Goal: Navigation & Orientation: Find specific page/section

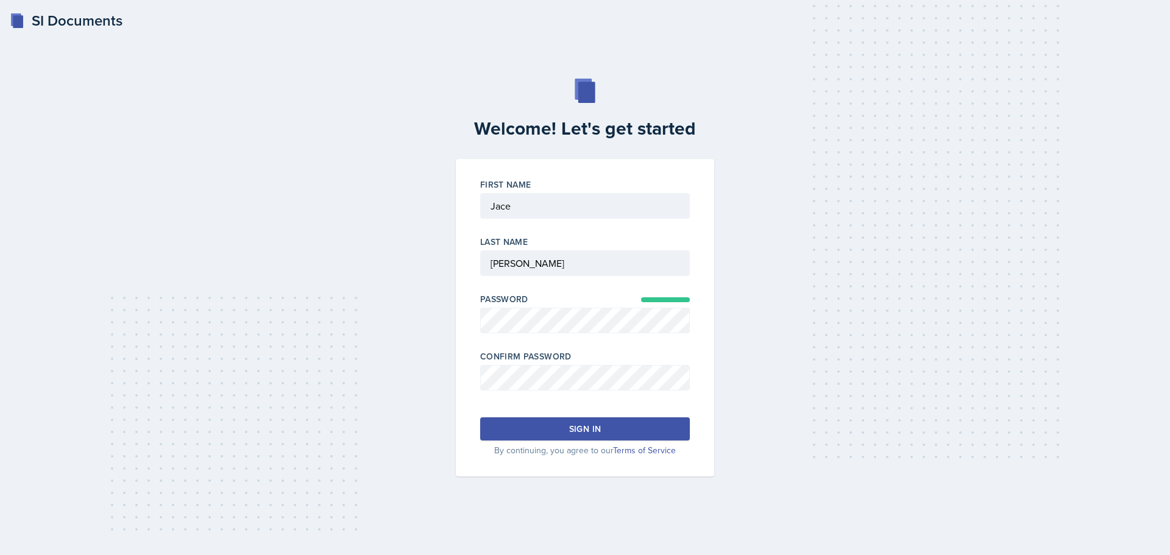
click at [516, 363] on div "Confirm Password" at bounding box center [585, 376] width 210 height 52
click at [550, 427] on button "Sign in" at bounding box center [585, 428] width 210 height 23
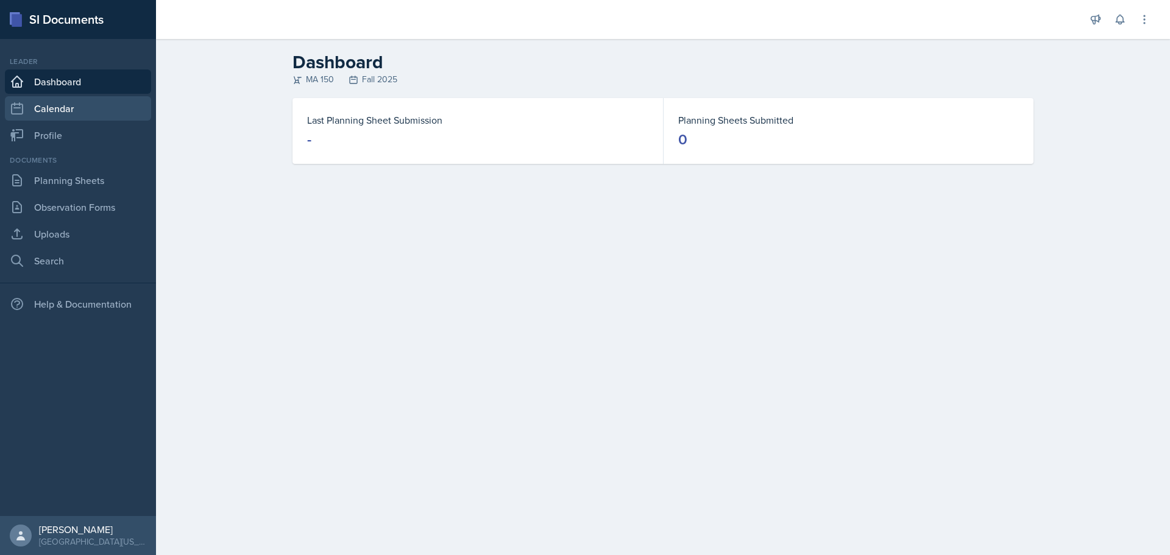
click at [86, 116] on link "Calendar" at bounding box center [78, 108] width 146 height 24
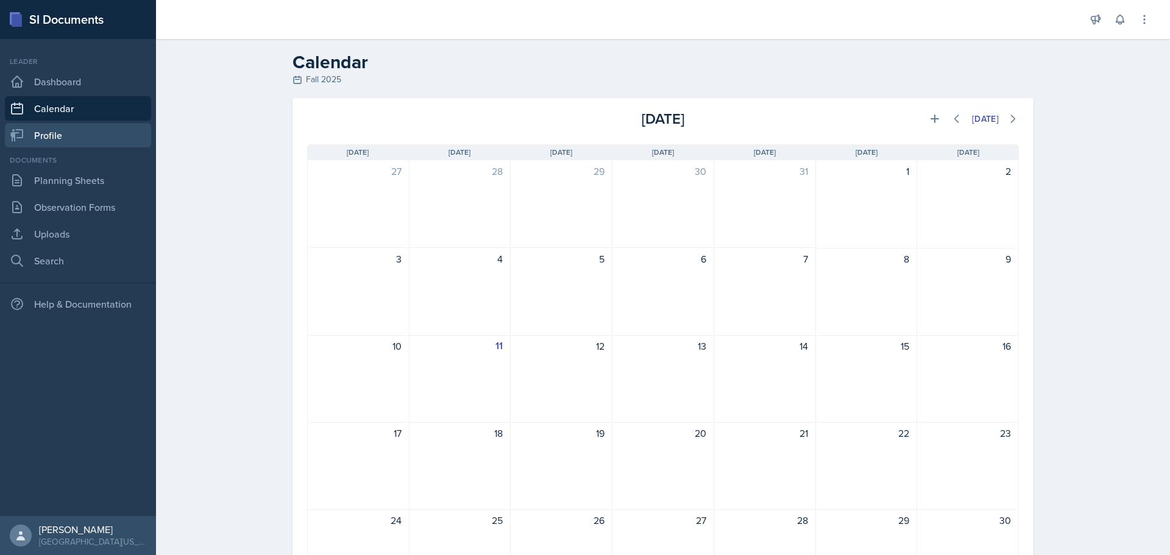
click at [88, 132] on link "Profile" at bounding box center [78, 135] width 146 height 24
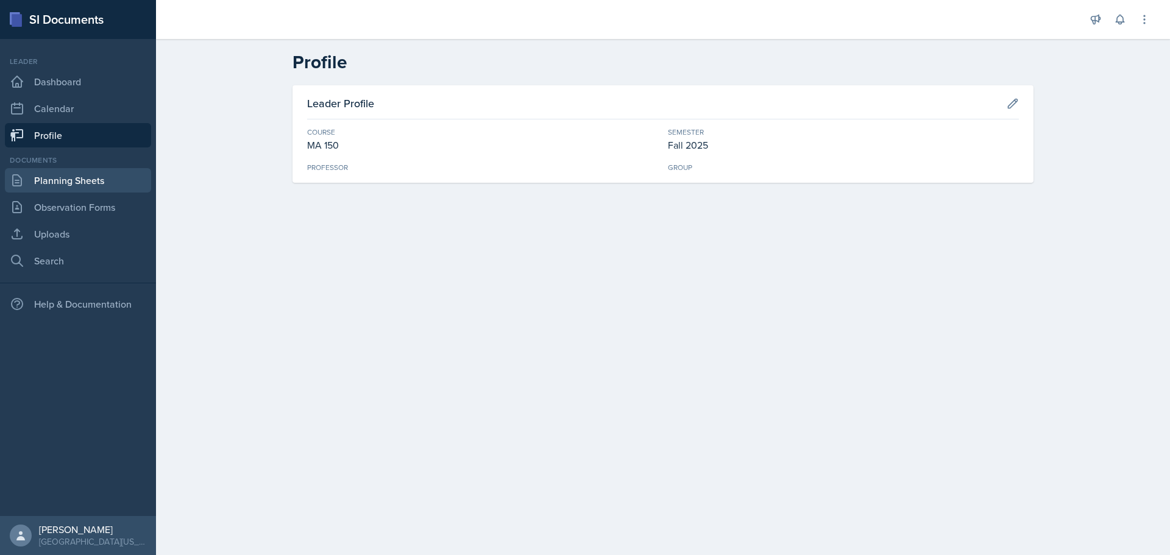
click at [73, 185] on link "Planning Sheets" at bounding box center [78, 180] width 146 height 24
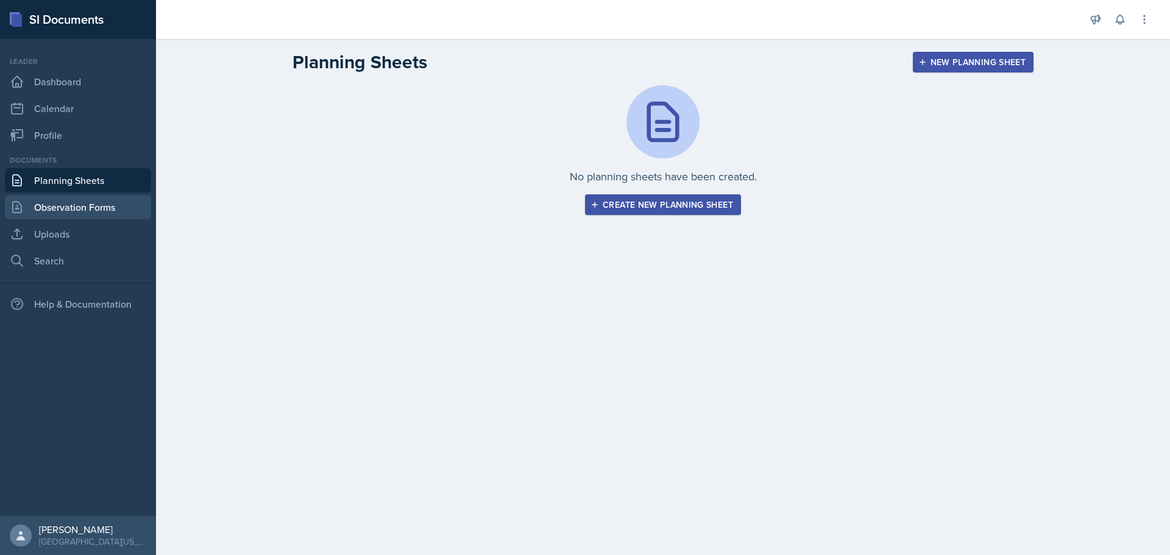
click at [80, 207] on link "Observation Forms" at bounding box center [78, 207] width 146 height 24
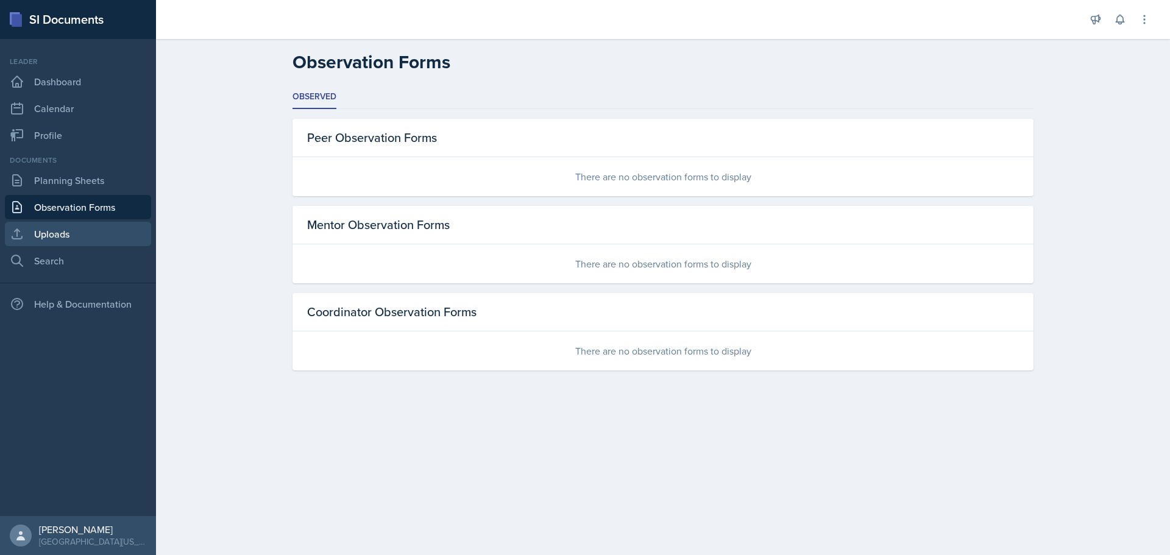
click at [74, 236] on link "Uploads" at bounding box center [78, 234] width 146 height 24
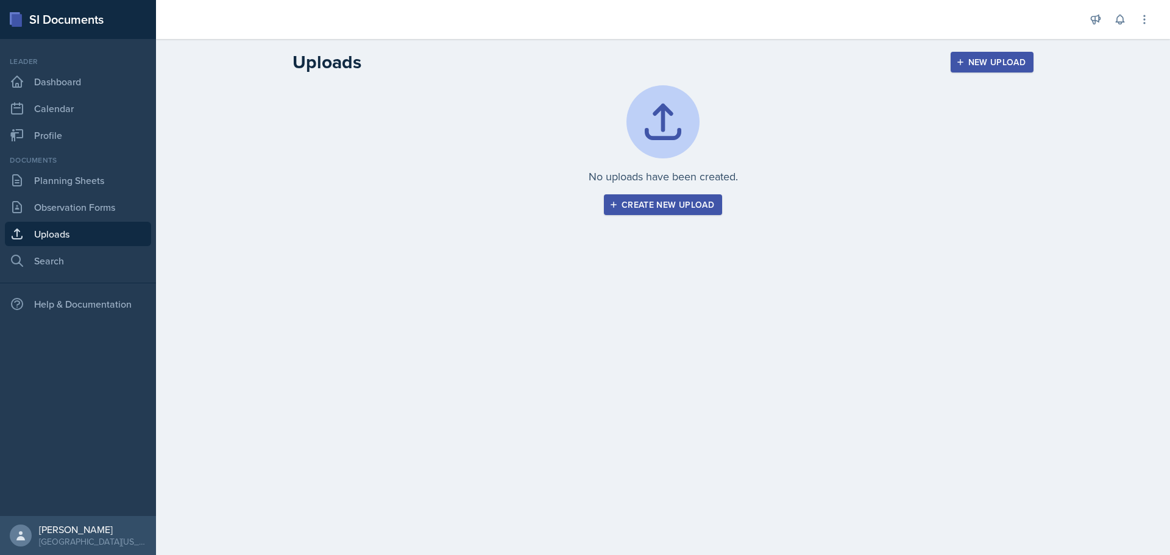
click at [84, 160] on div "Documents" at bounding box center [78, 160] width 146 height 11
click at [71, 126] on link "Profile" at bounding box center [78, 135] width 146 height 24
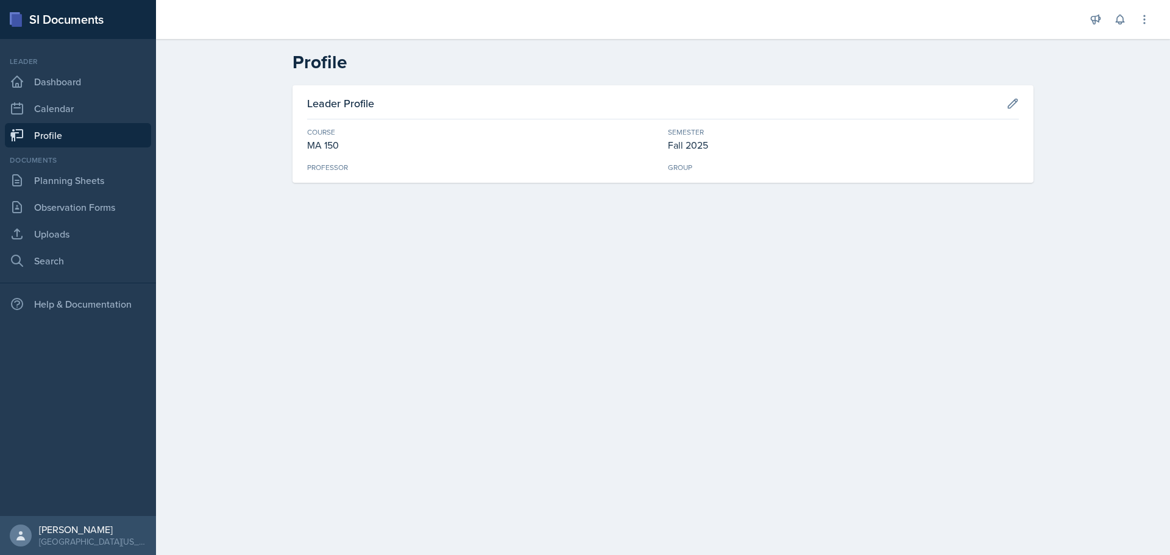
click at [76, 94] on div "Leader Dashboard Calendar Profile" at bounding box center [78, 101] width 146 height 91
